Goal: Check status: Check status

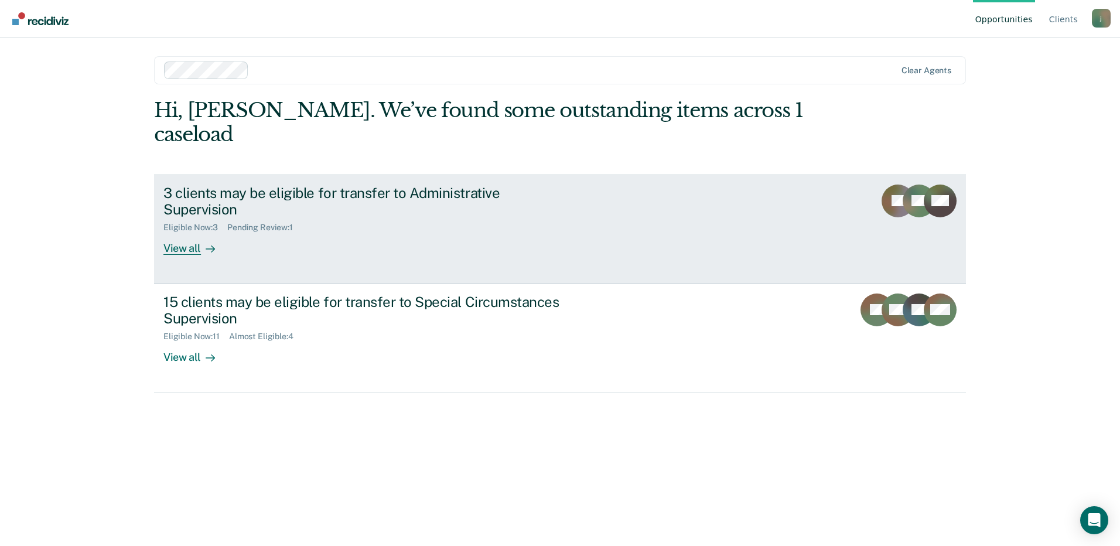
click at [429, 218] on div "Eligible Now : 3 Pending Review : 1" at bounding box center [368, 225] width 411 height 15
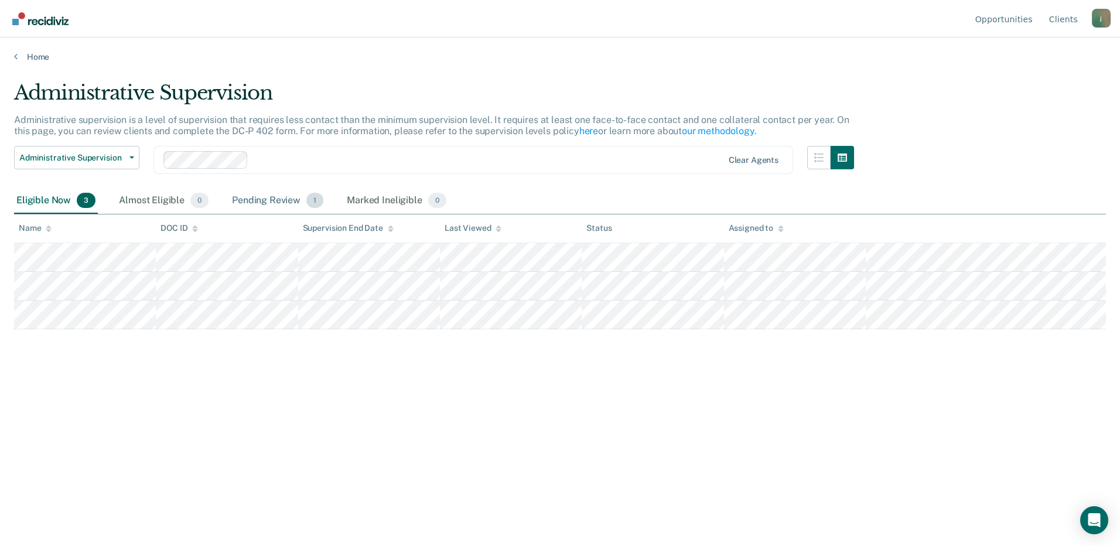
click at [243, 195] on div "Pending Review 1" at bounding box center [278, 201] width 96 height 26
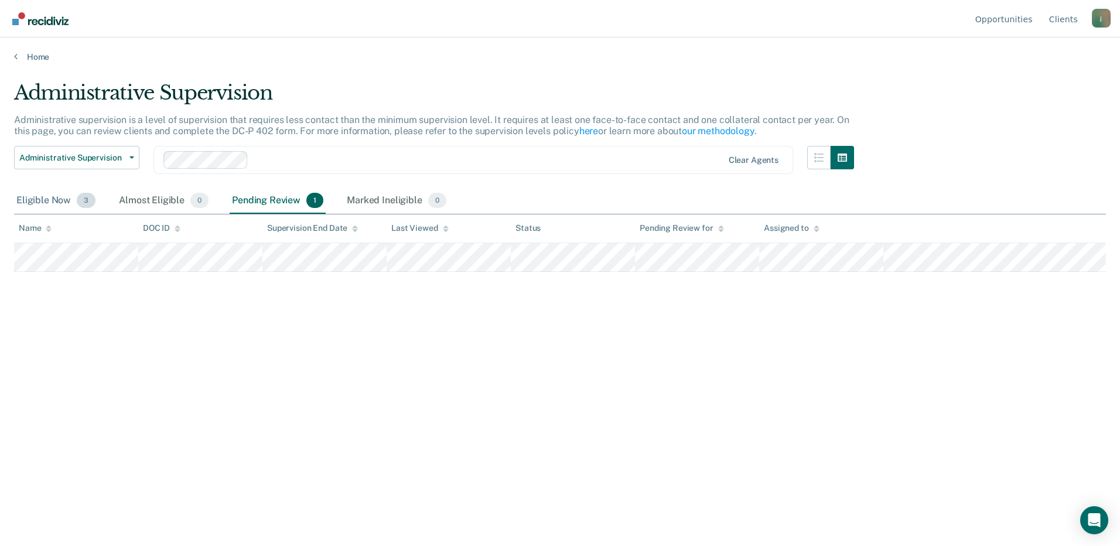
click at [59, 204] on div "Eligible Now 3" at bounding box center [56, 201] width 84 height 26
